Goal: Download file/media

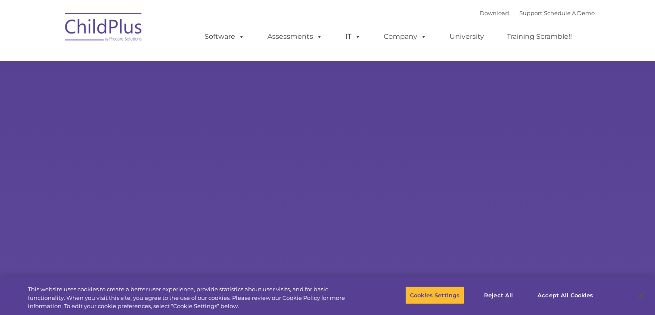
select select "MEDIUM"
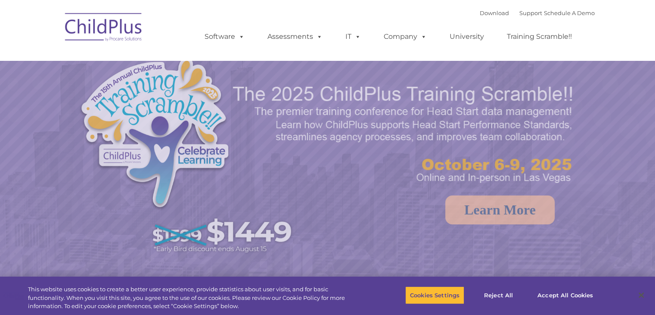
select select "MEDIUM"
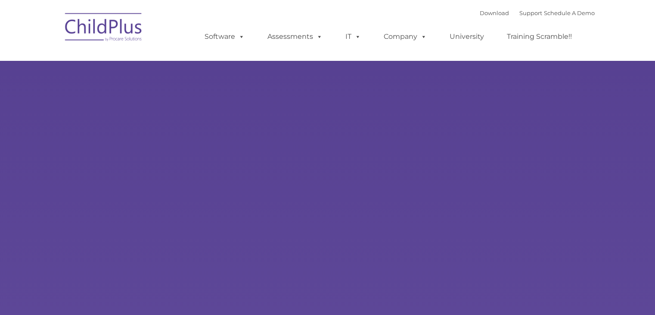
select select "MEDIUM"
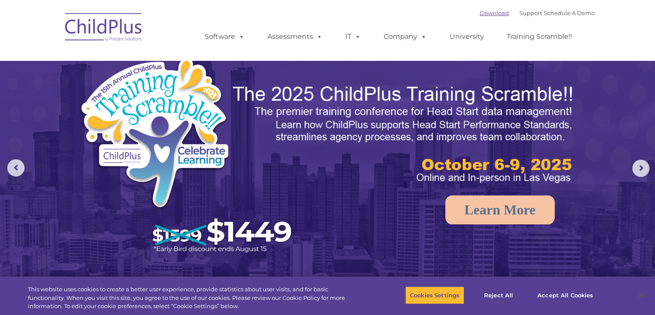
click at [480, 14] on link "Download" at bounding box center [494, 12] width 29 height 7
